Goal: Check status: Check status

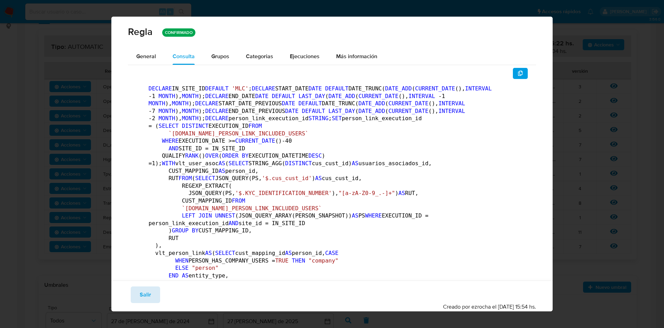
click at [143, 291] on span "Salir" at bounding box center [145, 294] width 11 height 15
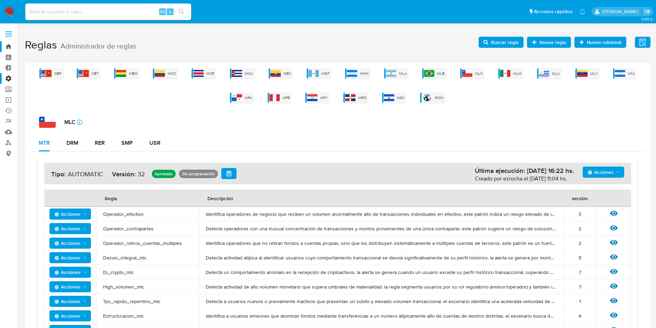
drag, startPoint x: 11, startPoint y: 33, endPoint x: 16, endPoint y: 50, distance: 17.4
click at [11, 34] on span at bounding box center [8, 34] width 7 height 1
click at [0, 0] on input "checkbox" at bounding box center [0, 0] width 0 height 0
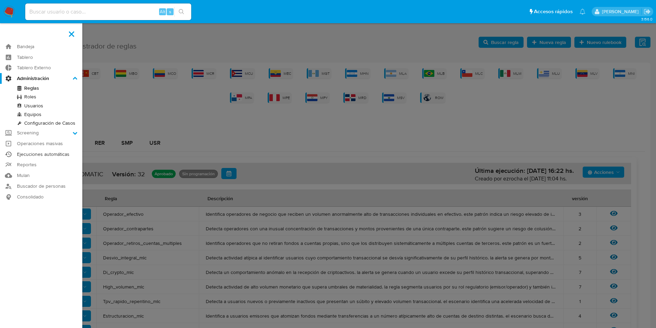
click at [54, 152] on link "Ejecuciones automáticas" at bounding box center [41, 154] width 82 height 11
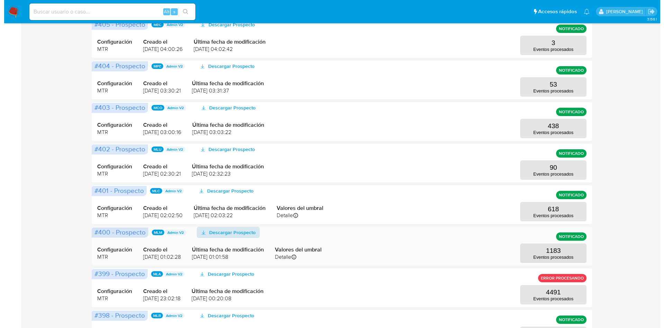
scroll to position [208, 0]
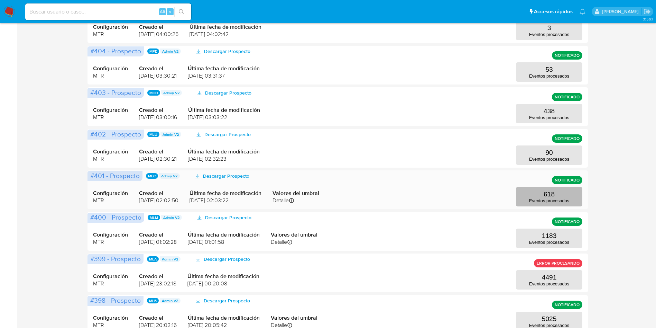
click at [577, 193] on button "618 Eventos procesados" at bounding box center [549, 196] width 66 height 19
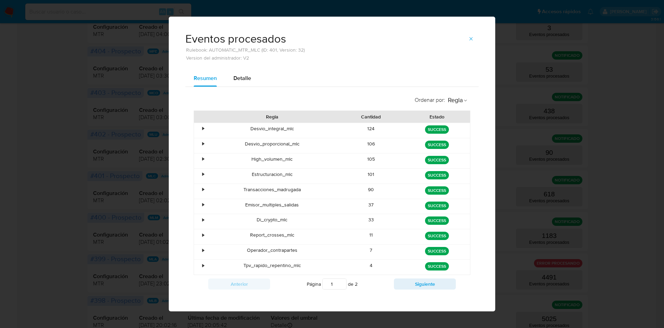
drag, startPoint x: 361, startPoint y: 190, endPoint x: 408, endPoint y: 192, distance: 47.1
click at [408, 192] on div "• Transacciones_madrugada 90 green SUCCESS" at bounding box center [332, 191] width 276 height 15
